Goal: Information Seeking & Learning: Learn about a topic

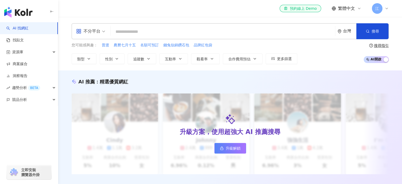
click at [128, 33] on input "search" at bounding box center [223, 32] width 221 height 10
type input "*"
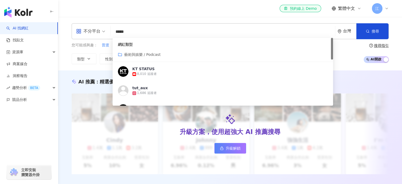
click at [165, 33] on input "*****" at bounding box center [223, 32] width 221 height 10
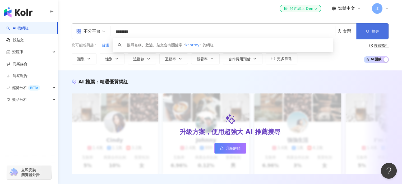
type input "********"
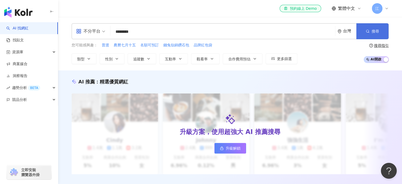
click at [371, 28] on button "搜尋" at bounding box center [373, 31] width 32 height 16
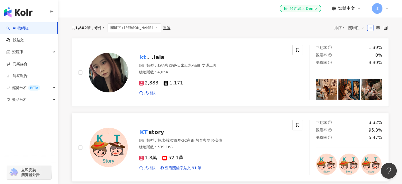
scroll to position [159, 0]
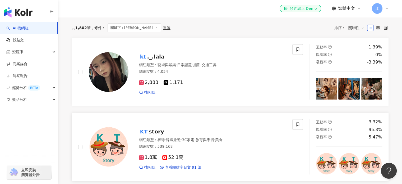
click at [154, 135] on span "story" at bounding box center [156, 131] width 15 height 6
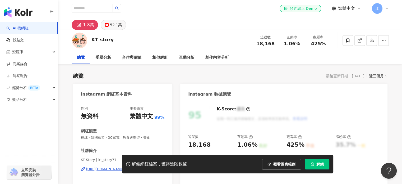
click at [114, 25] on div "52.1萬" at bounding box center [116, 24] width 12 height 7
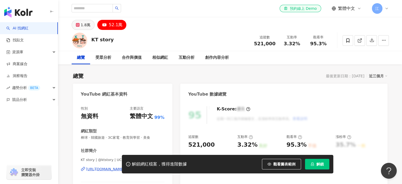
click at [81, 27] on div "1.8萬" at bounding box center [86, 24] width 10 height 7
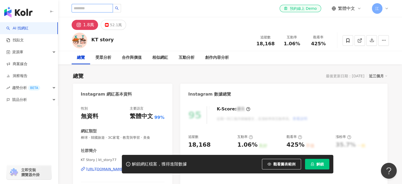
click at [91, 6] on input "search" at bounding box center [92, 8] width 41 height 8
type input "*"
type input "****"
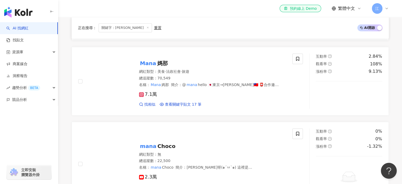
scroll to position [238, 0]
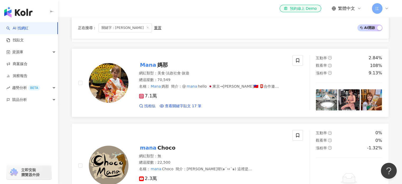
click at [162, 67] on span "媽那" at bounding box center [162, 65] width 11 height 6
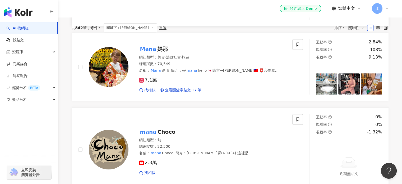
scroll to position [159, 0]
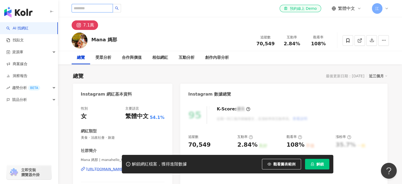
click at [100, 9] on input "search" at bounding box center [92, 8] width 41 height 8
type input "*"
type input "***"
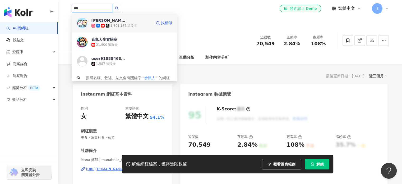
click at [112, 19] on div "許伯&簡芝—倉鼠人" at bounding box center [109, 20] width 34 height 5
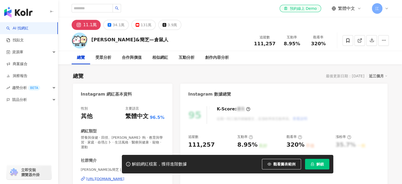
click at [114, 23] on div "34.1萬" at bounding box center [119, 24] width 12 height 7
click at [121, 25] on div "34.1萬" at bounding box center [119, 24] width 12 height 7
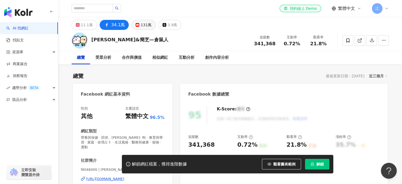
click at [144, 25] on div "131萬" at bounding box center [146, 24] width 11 height 7
click at [141, 27] on div "131萬" at bounding box center [146, 24] width 11 height 7
click at [141, 25] on div "131萬" at bounding box center [146, 24] width 11 height 7
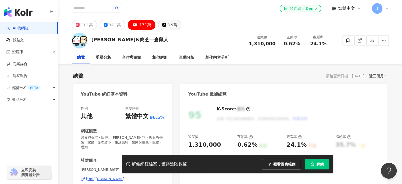
click at [167, 25] on div "3.9萬" at bounding box center [172, 24] width 10 height 7
click at [89, 26] on div "11.1萬" at bounding box center [87, 24] width 12 height 7
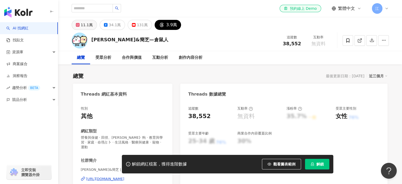
click at [85, 25] on div "11.1萬" at bounding box center [87, 24] width 12 height 7
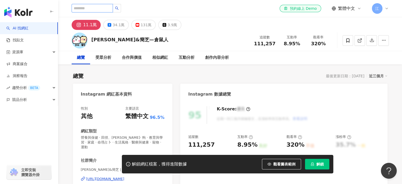
click at [79, 7] on input "search" at bounding box center [92, 8] width 41 height 8
type input "**"
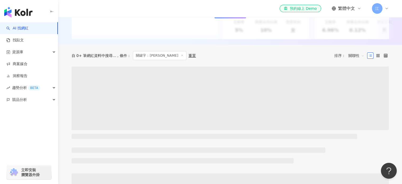
scroll to position [134, 0]
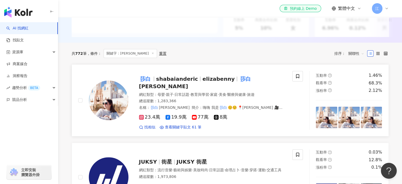
click at [156, 82] on span "shabaianderic" at bounding box center [177, 79] width 42 height 6
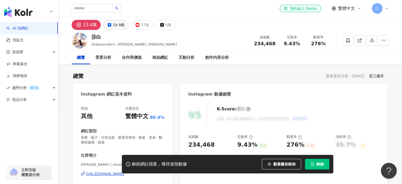
click at [111, 28] on button "19.9萬" at bounding box center [115, 25] width 25 height 10
click at [113, 26] on div "19.9萬" at bounding box center [119, 24] width 12 height 7
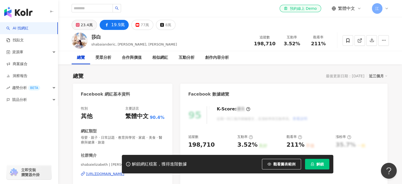
click at [90, 22] on div "23.4萬" at bounding box center [87, 24] width 12 height 7
click at [87, 24] on div "23.4萬" at bounding box center [87, 24] width 12 height 7
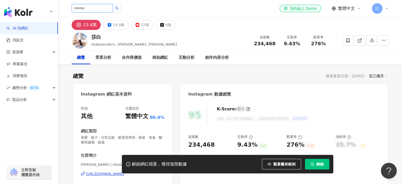
drag, startPoint x: 107, startPoint y: 9, endPoint x: 105, endPoint y: 11, distance: 3.0
click at [105, 11] on input "search" at bounding box center [92, 8] width 41 height 8
type input "**"
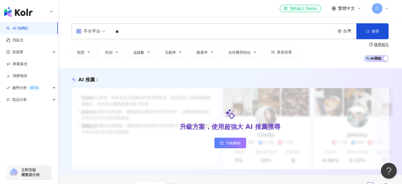
click at [115, 25] on div "不分平台 牛排 ** 台灣 搜尋" at bounding box center [230, 31] width 317 height 16
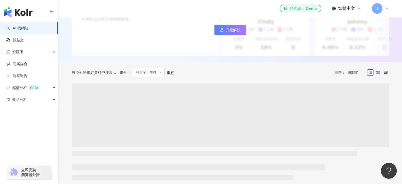
scroll to position [132, 0]
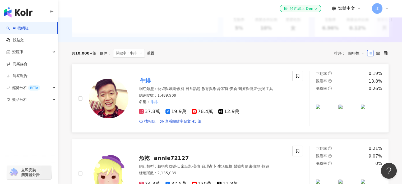
click at [143, 84] on mark "牛排" at bounding box center [145, 80] width 13 height 8
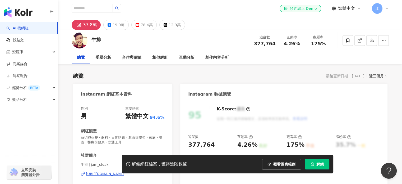
click at [115, 25] on div "19.9萬" at bounding box center [119, 24] width 12 height 7
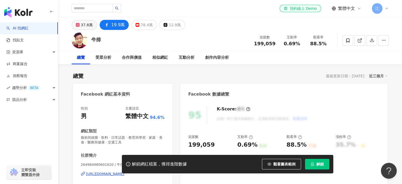
click at [83, 26] on div "37.8萬" at bounding box center [87, 24] width 12 height 7
